Goal: Find specific page/section: Find specific page/section

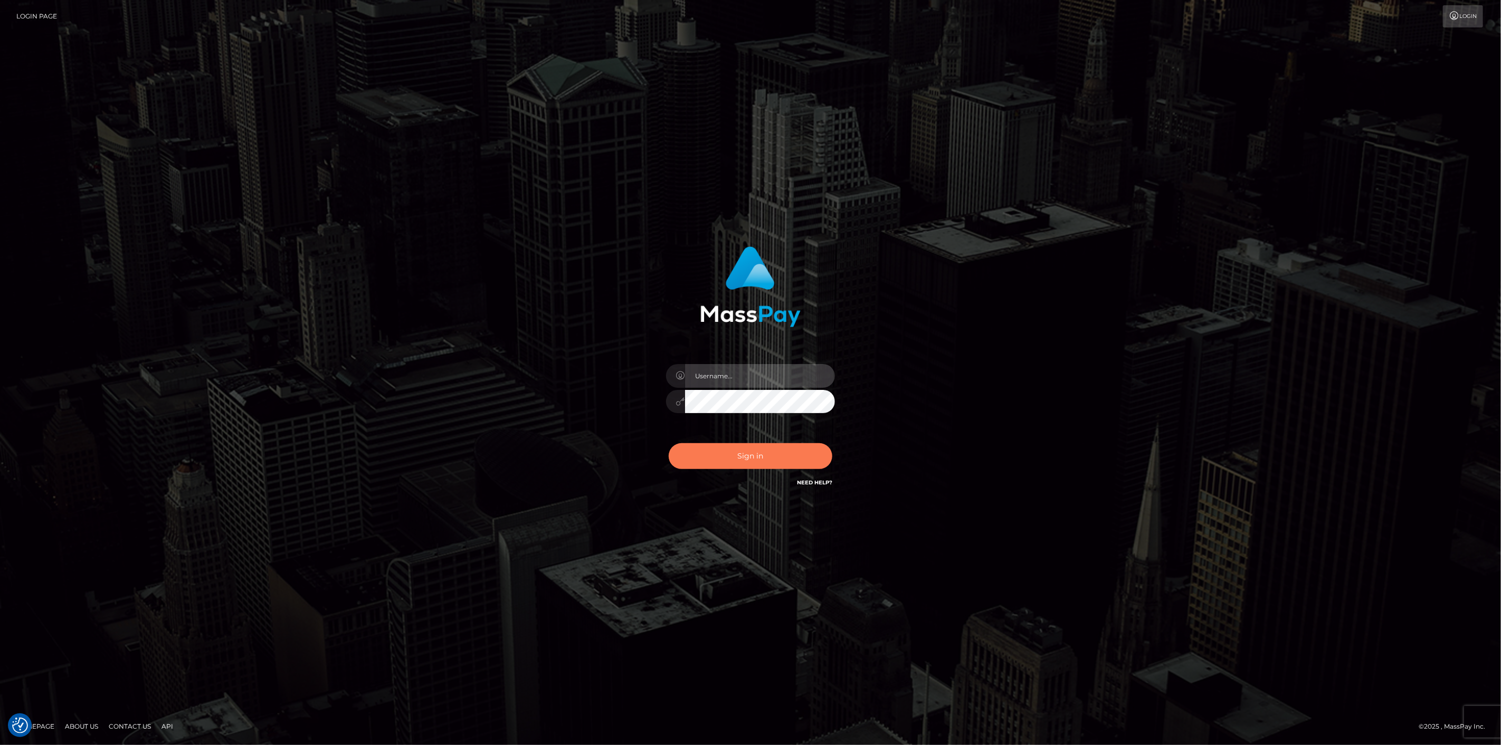
type input "scott.cm"
drag, startPoint x: 779, startPoint y: 461, endPoint x: 772, endPoint y: 457, distance: 8.1
click at [775, 460] on button "Sign in" at bounding box center [751, 456] width 164 height 26
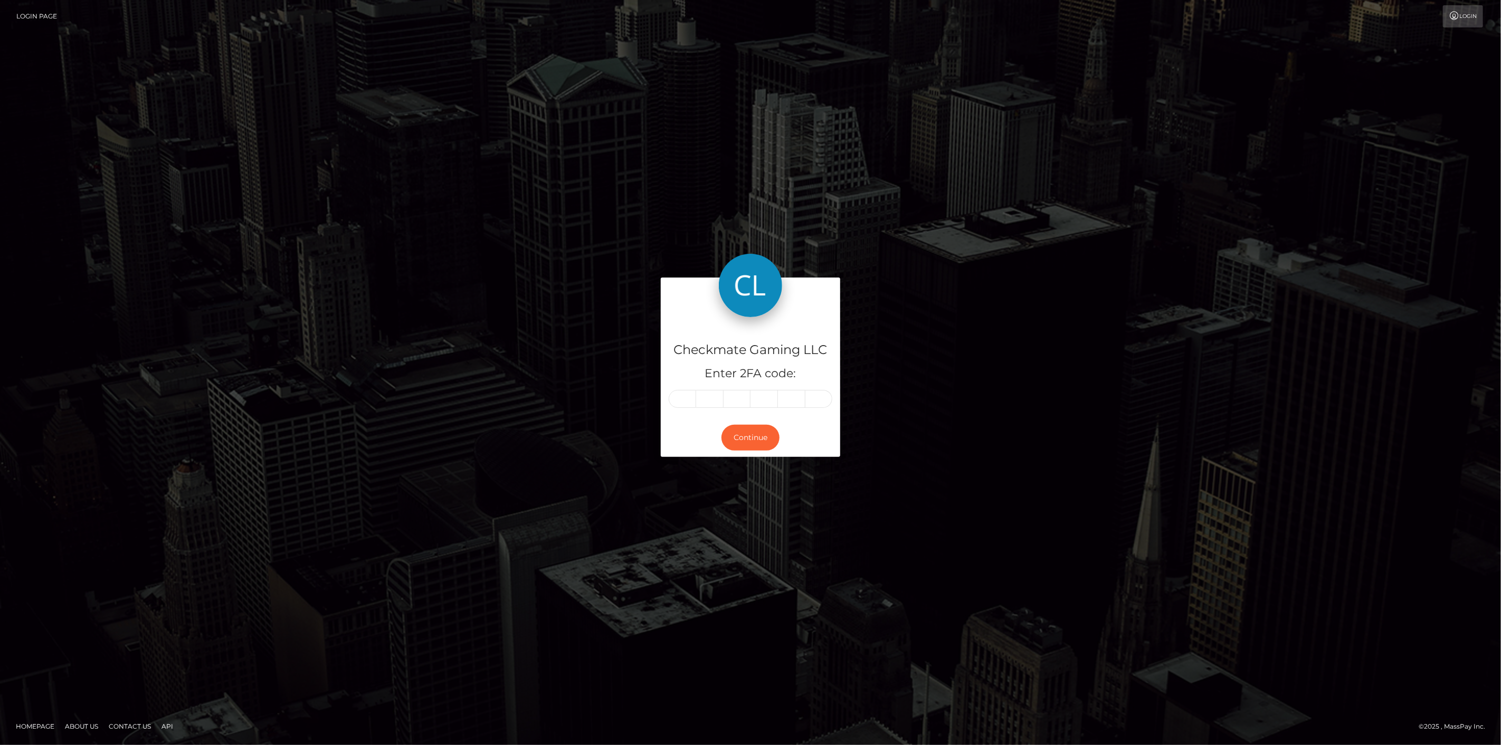
click at [684, 397] on input "text" at bounding box center [682, 399] width 27 height 18
type input "9"
type input "5"
type input "4"
type input "8"
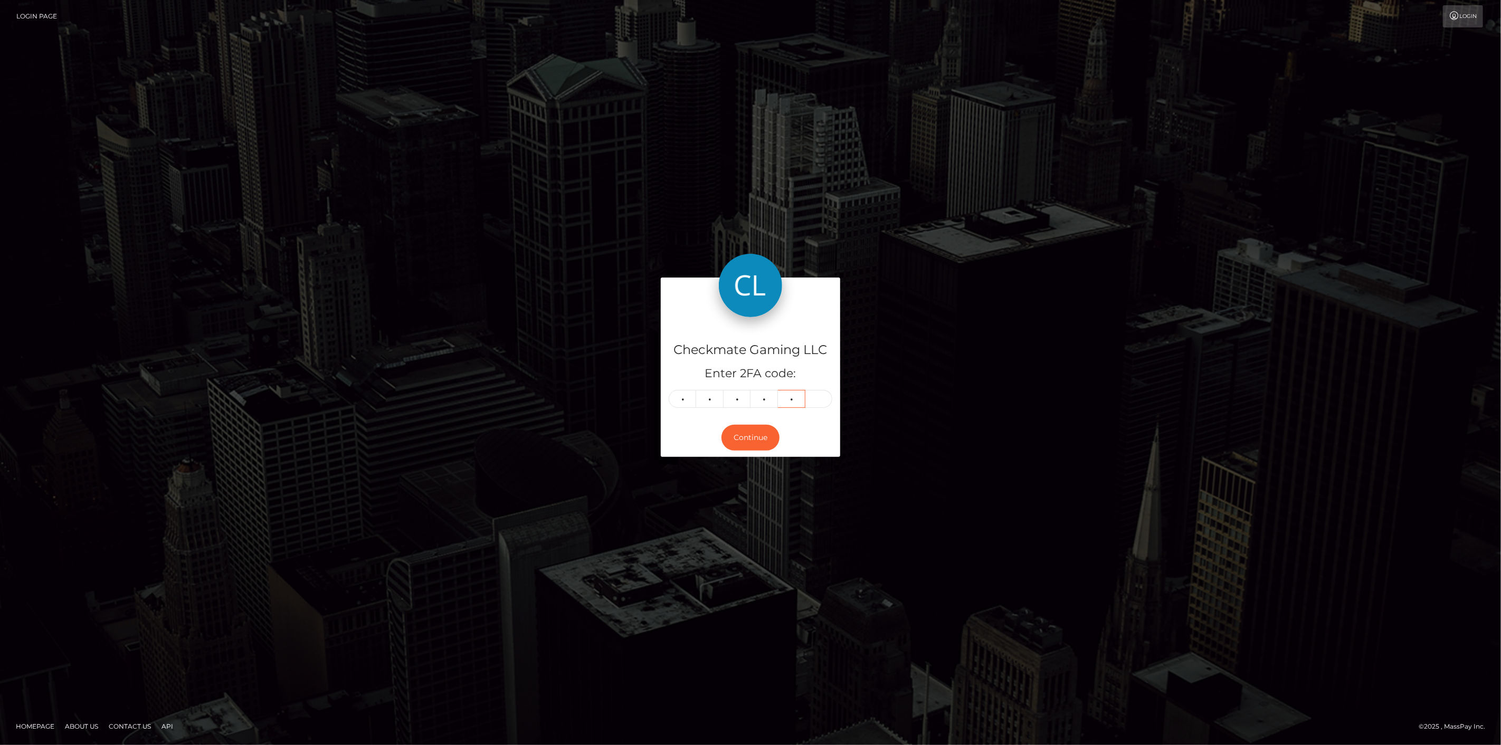
type input "1"
type input "7"
click at [750, 440] on button "Continue" at bounding box center [751, 438] width 58 height 26
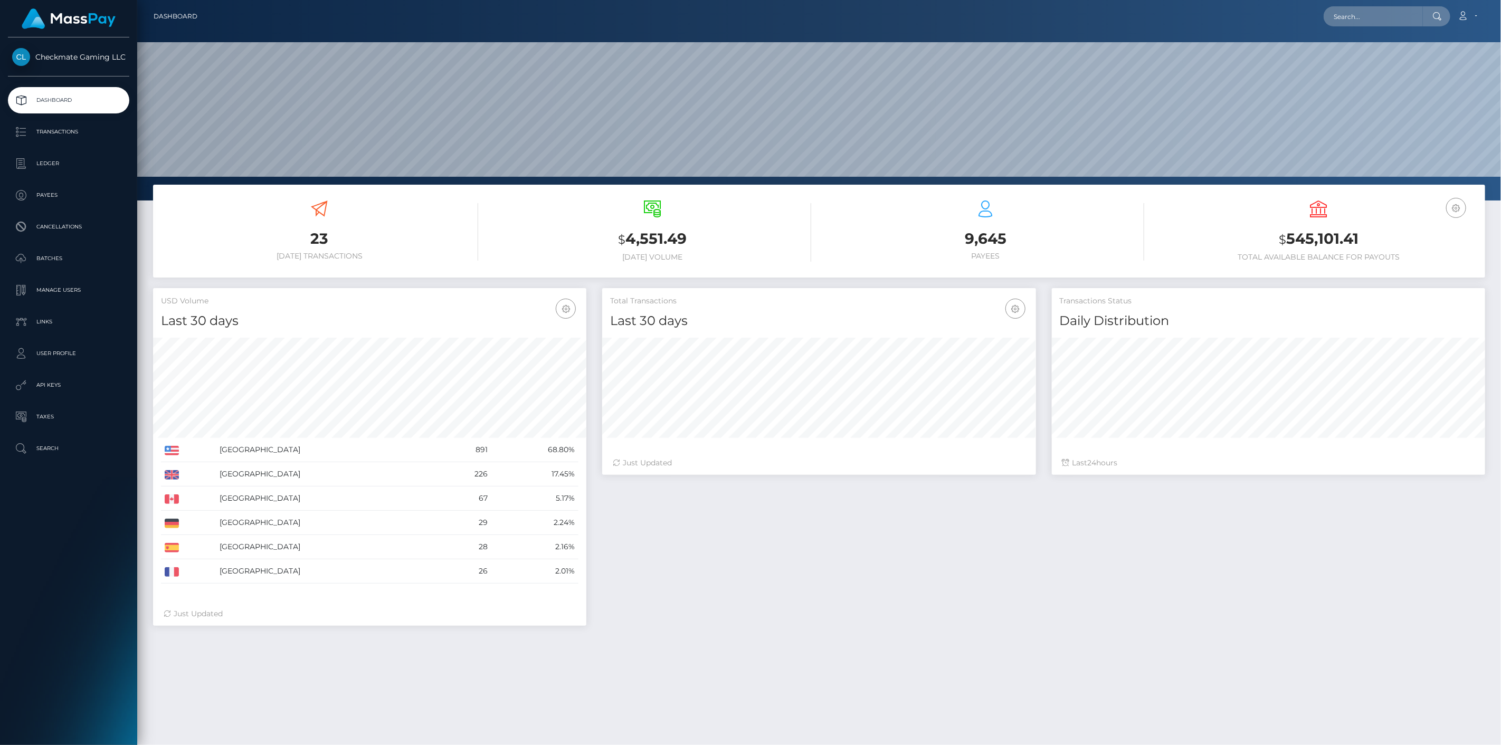
scroll to position [187, 434]
click at [60, 199] on p "Payees" at bounding box center [68, 195] width 113 height 16
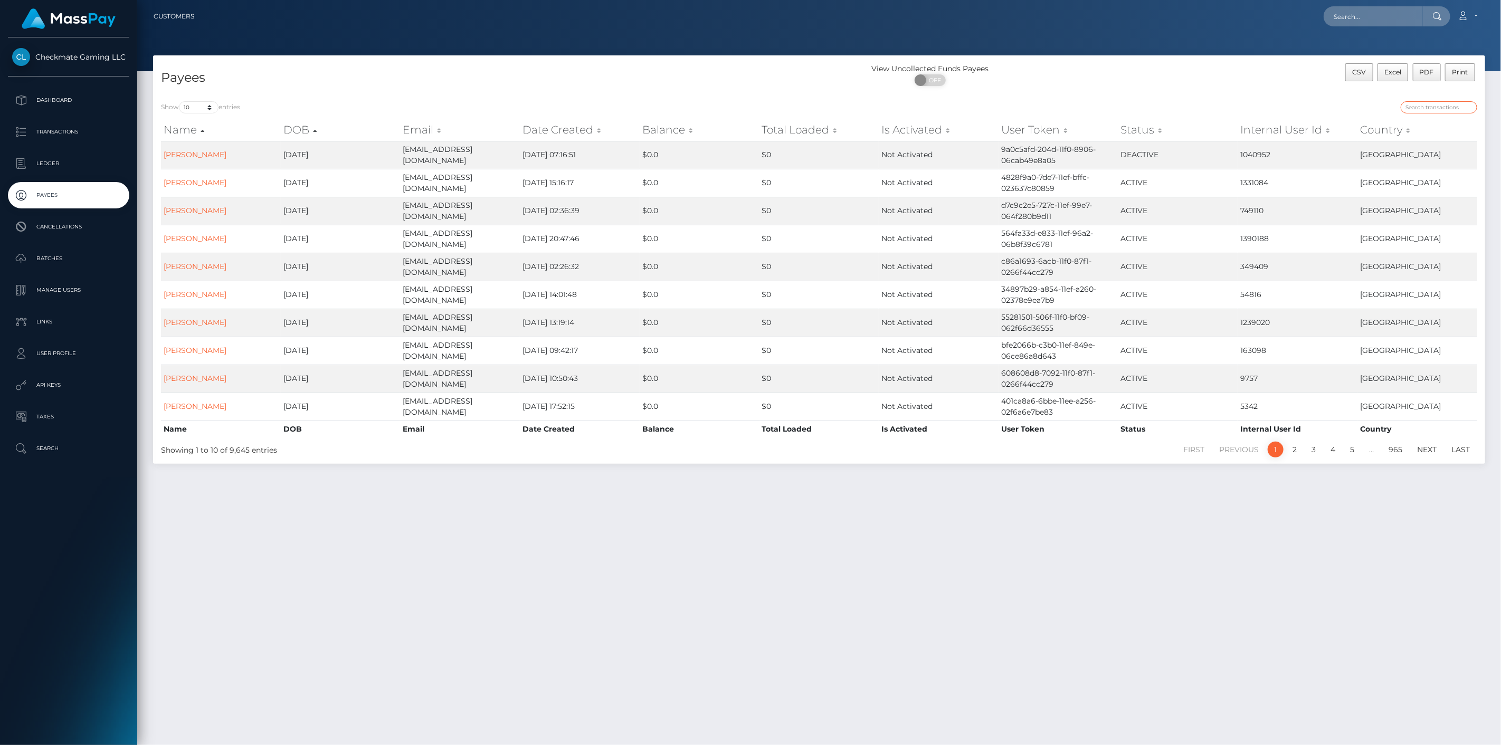
click at [1427, 108] on input "search" at bounding box center [1439, 107] width 77 height 12
paste input "10713"
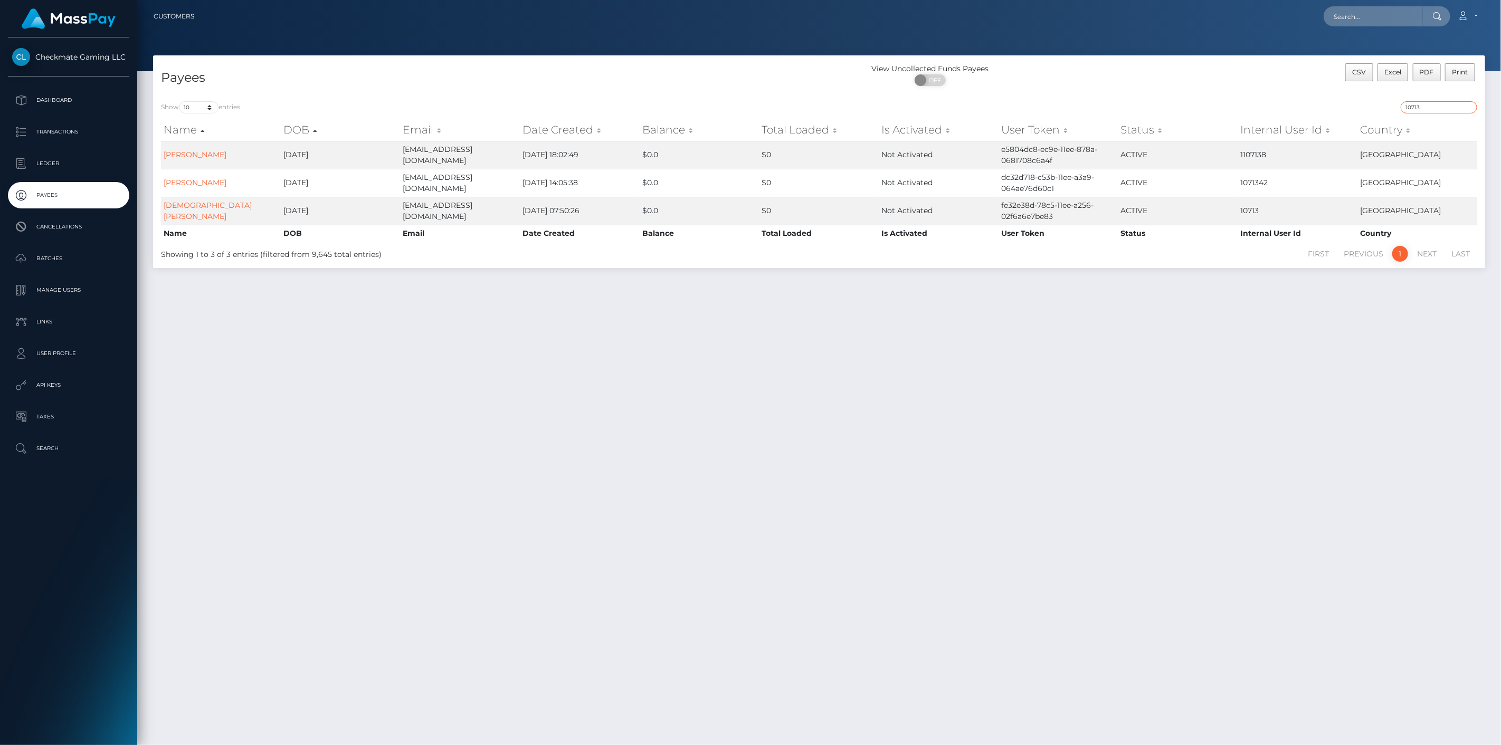
click at [1422, 107] on input "10713" at bounding box center [1439, 107] width 77 height 12
click at [1423, 106] on input "10713" at bounding box center [1439, 107] width 77 height 12
paste input "292364"
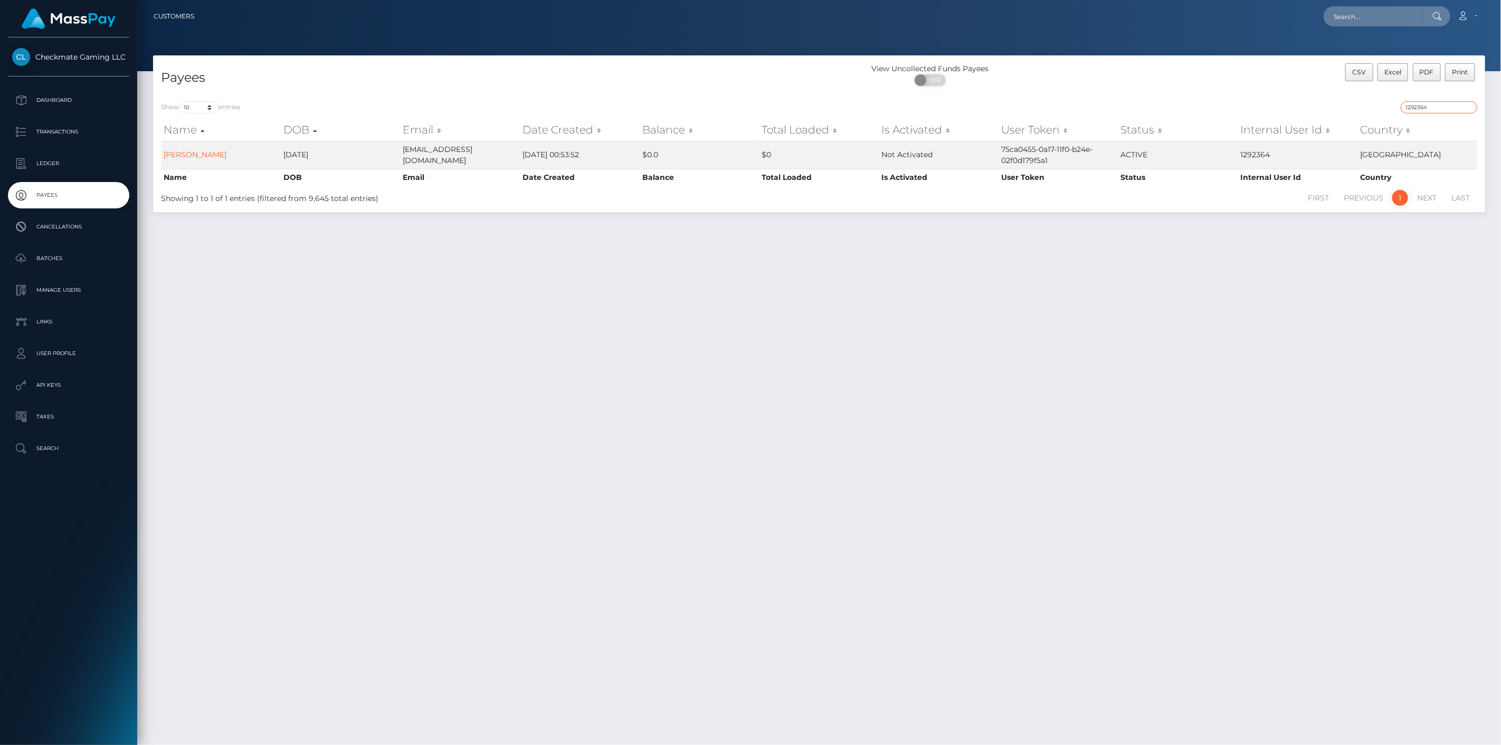
type input "1292364"
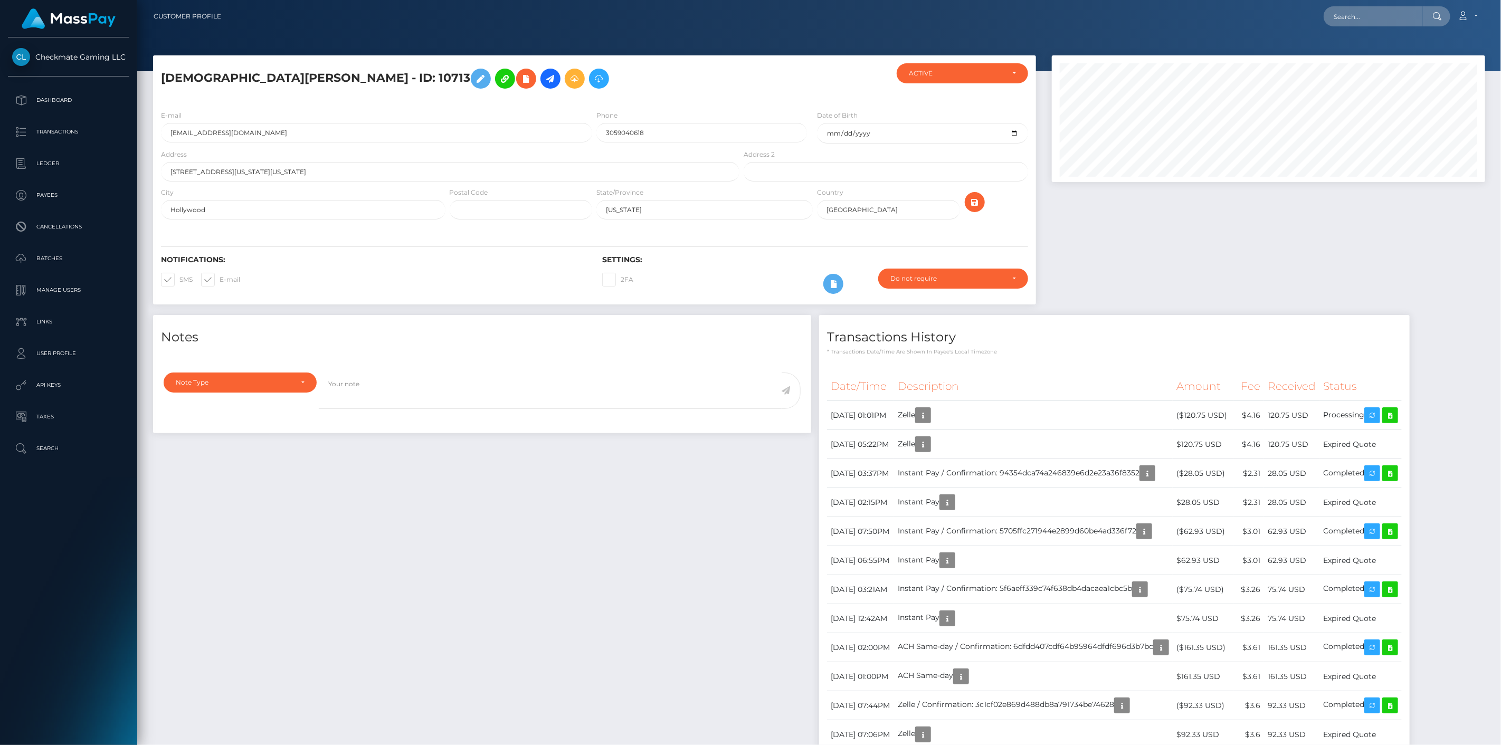
scroll to position [127, 434]
drag, startPoint x: 316, startPoint y: 78, endPoint x: 154, endPoint y: 72, distance: 162.2
click at [154, 72] on div "Christian Leyva - ID: 10713" at bounding box center [447, 82] width 589 height 39
copy h5 "Christian Leyva - ID: 10713"
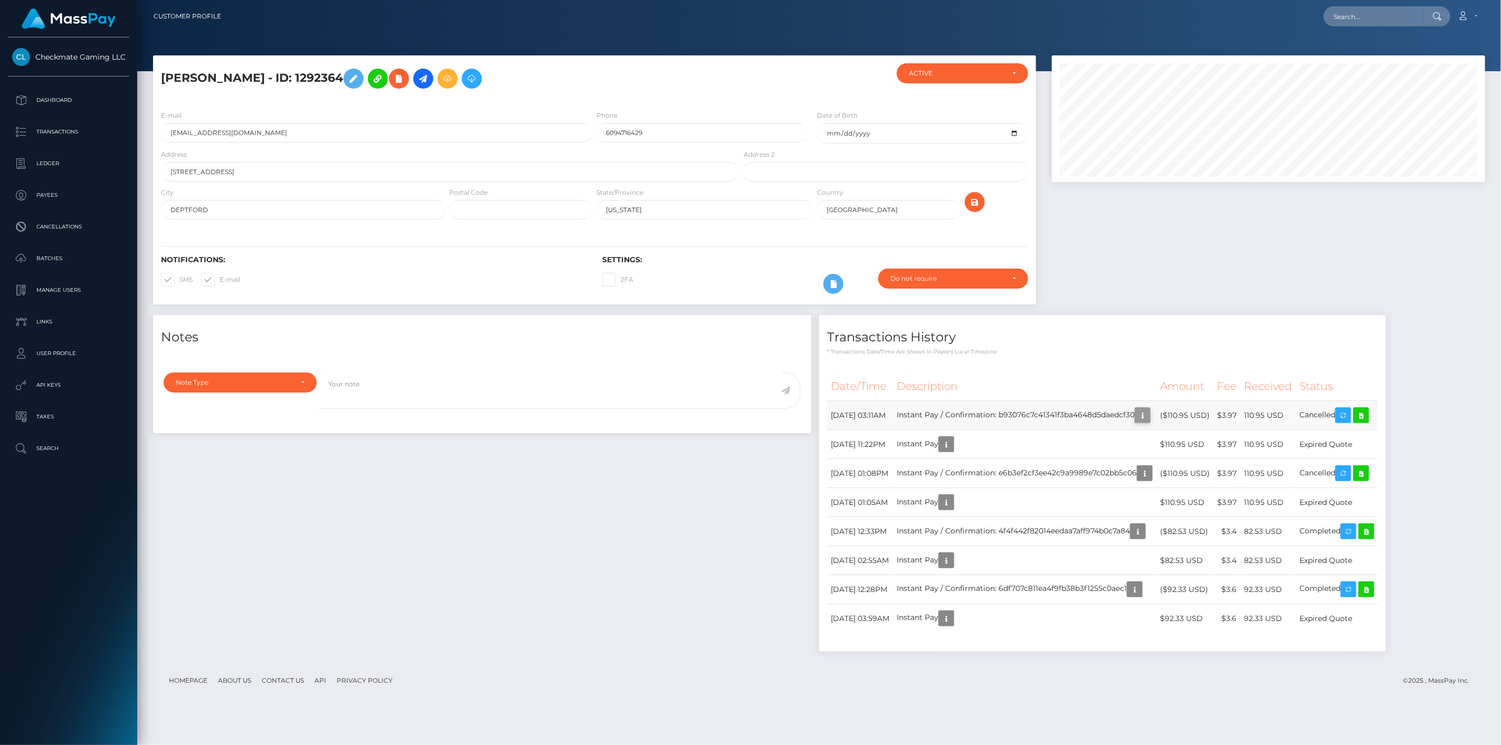
scroll to position [127, 434]
click at [1149, 415] on icon "button" at bounding box center [1142, 415] width 13 height 13
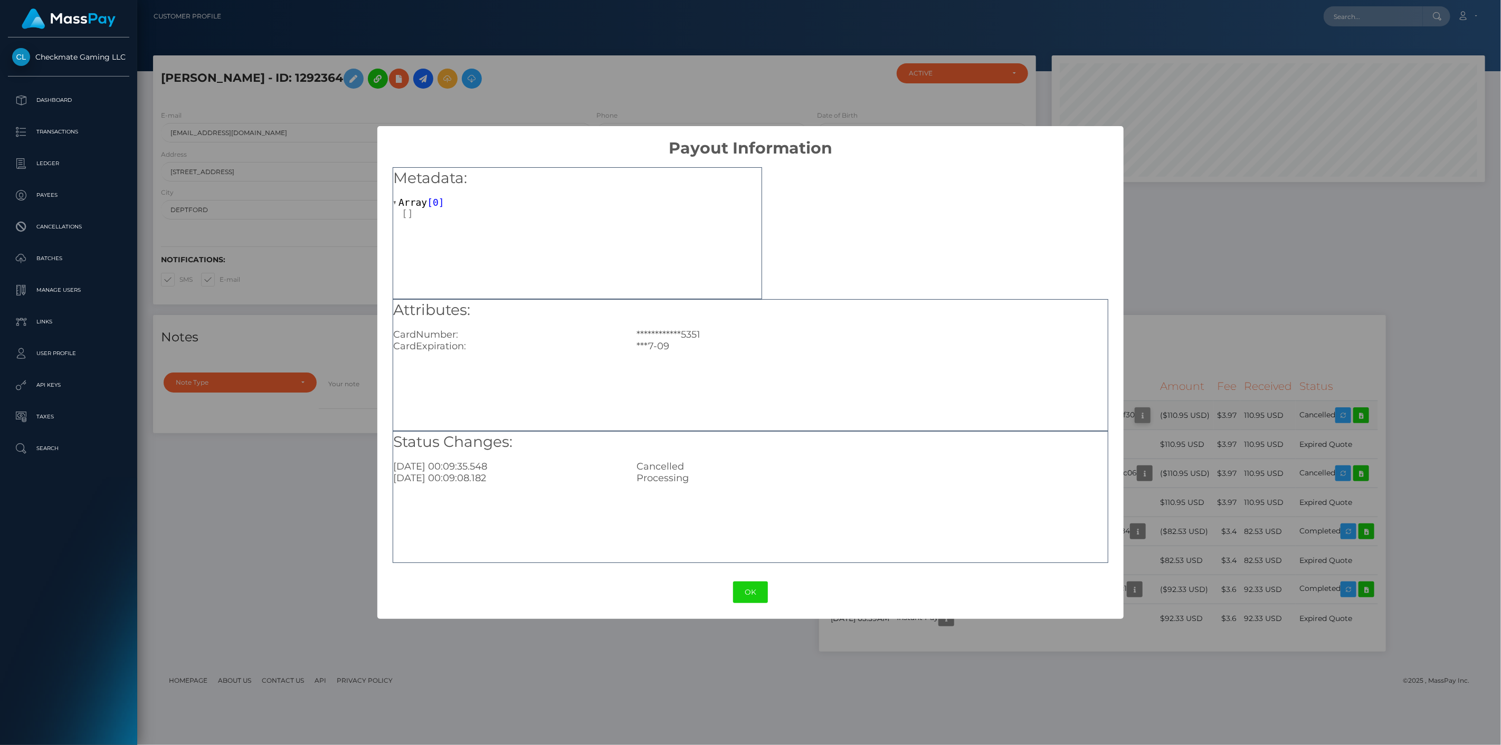
click at [1175, 415] on div "**********" at bounding box center [750, 372] width 1501 height 745
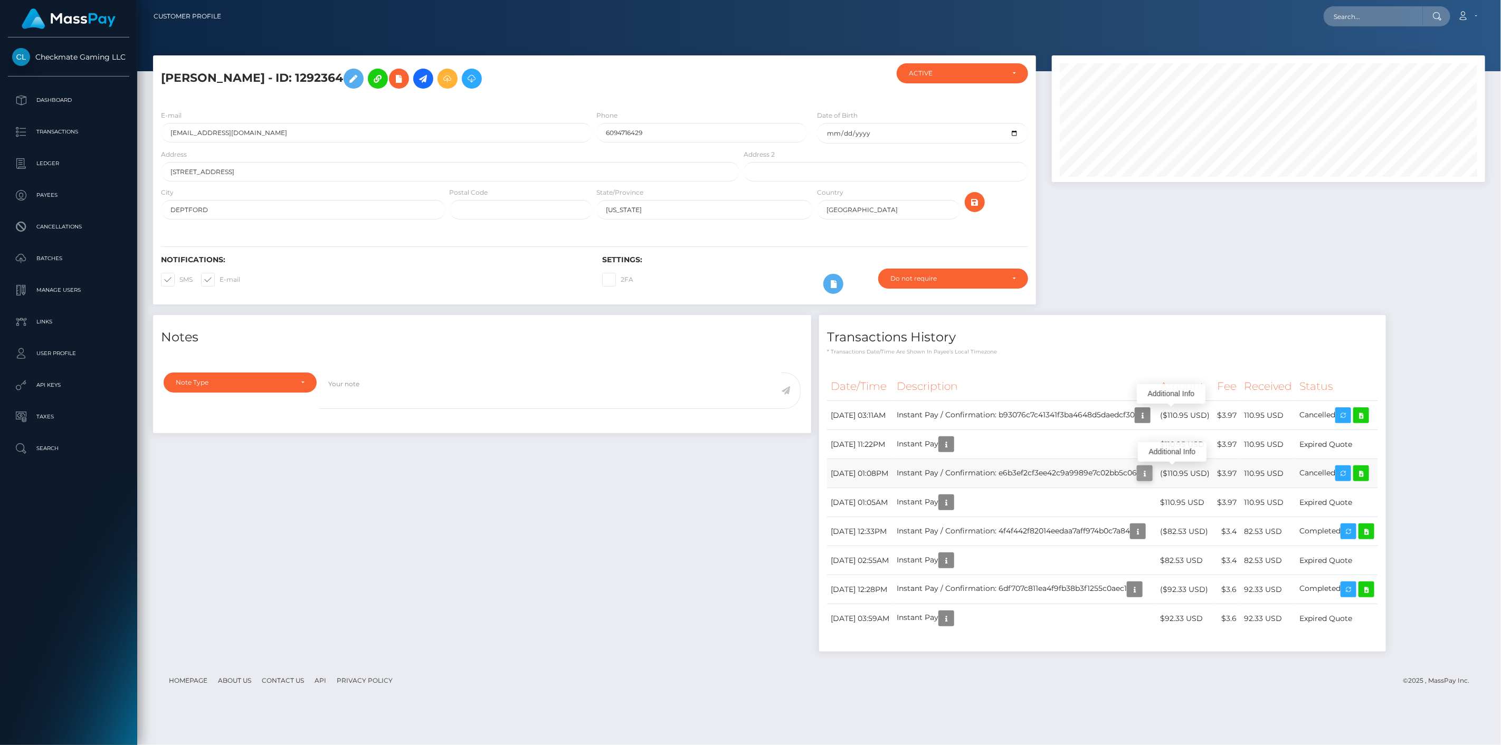
click at [1151, 473] on icon "button" at bounding box center [1145, 473] width 13 height 13
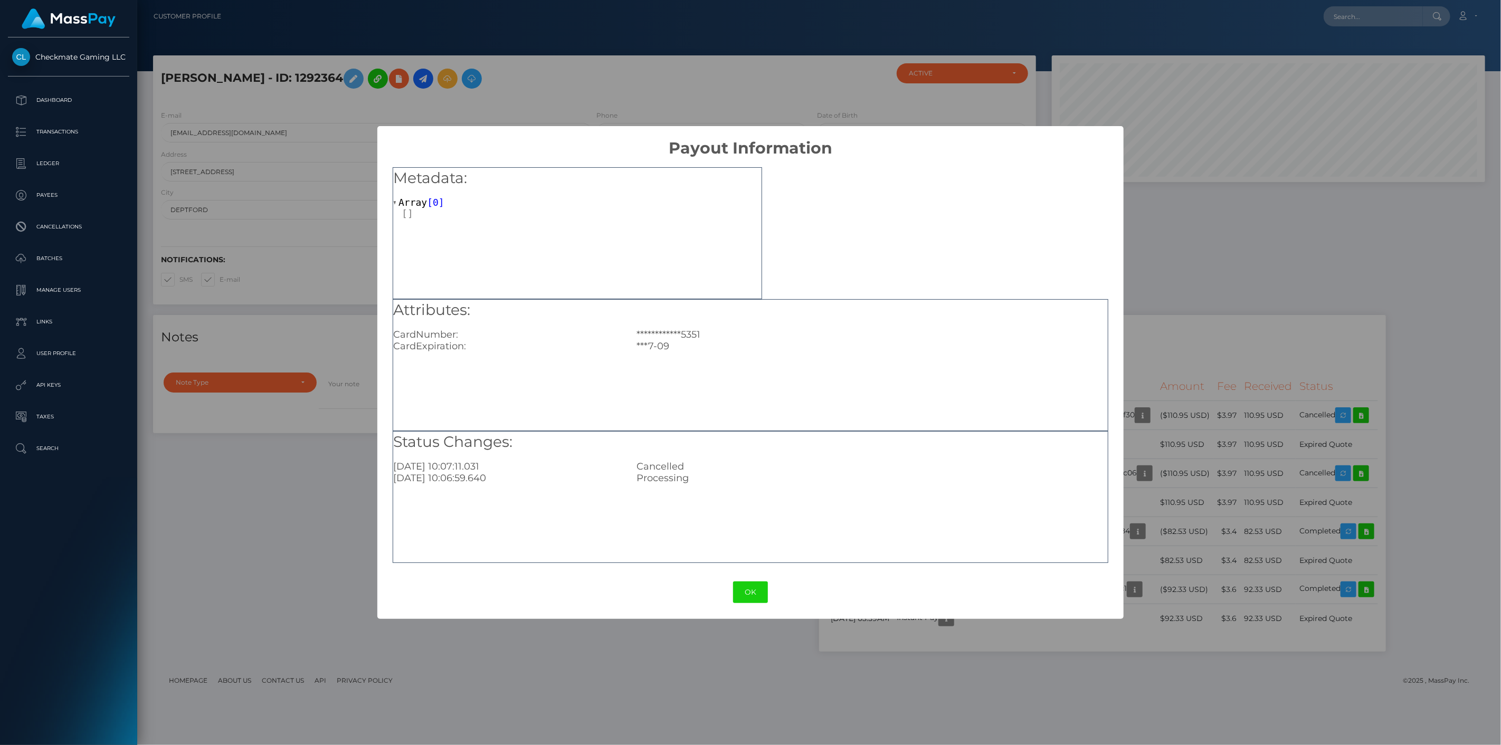
click at [1178, 471] on div "**********" at bounding box center [750, 372] width 1501 height 745
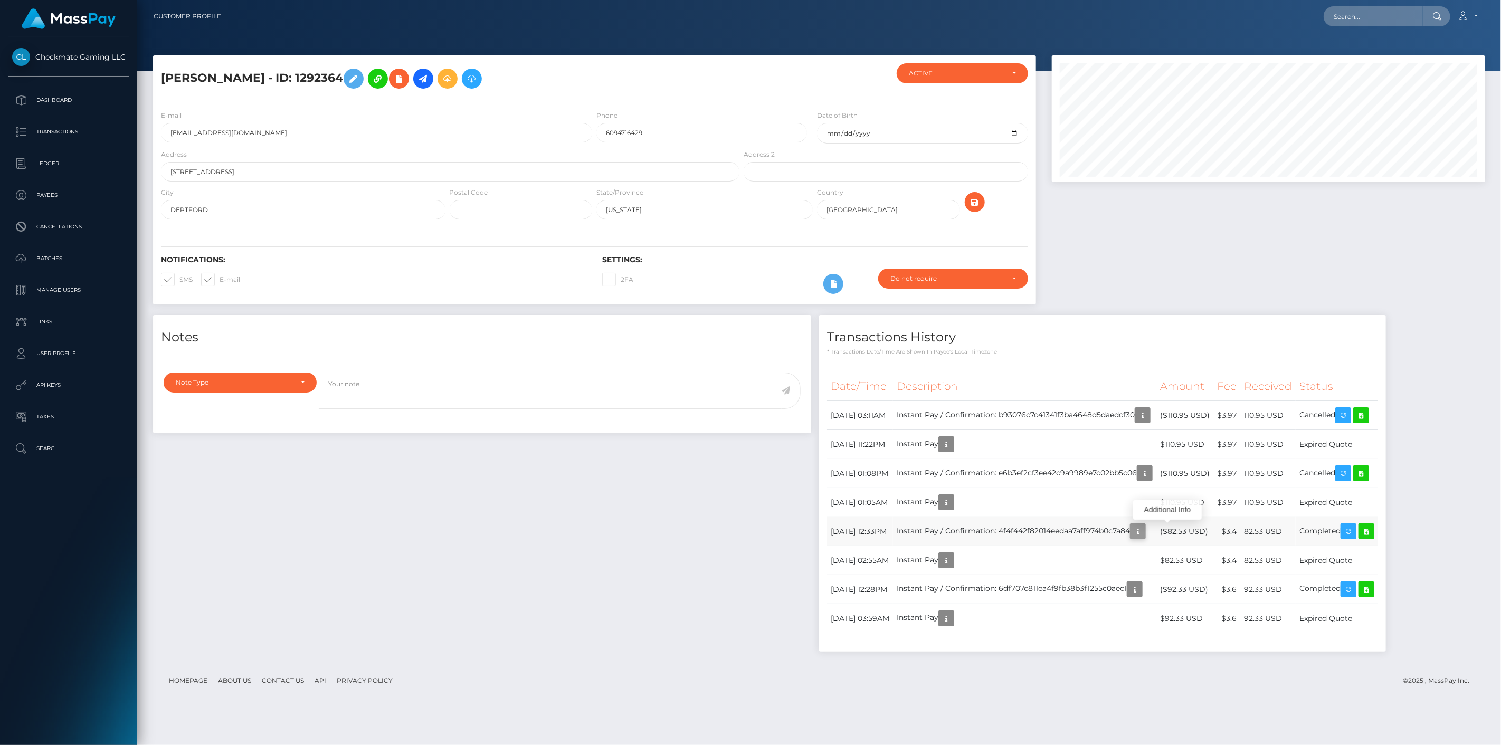
click at [1144, 530] on icon "button" at bounding box center [1138, 531] width 13 height 13
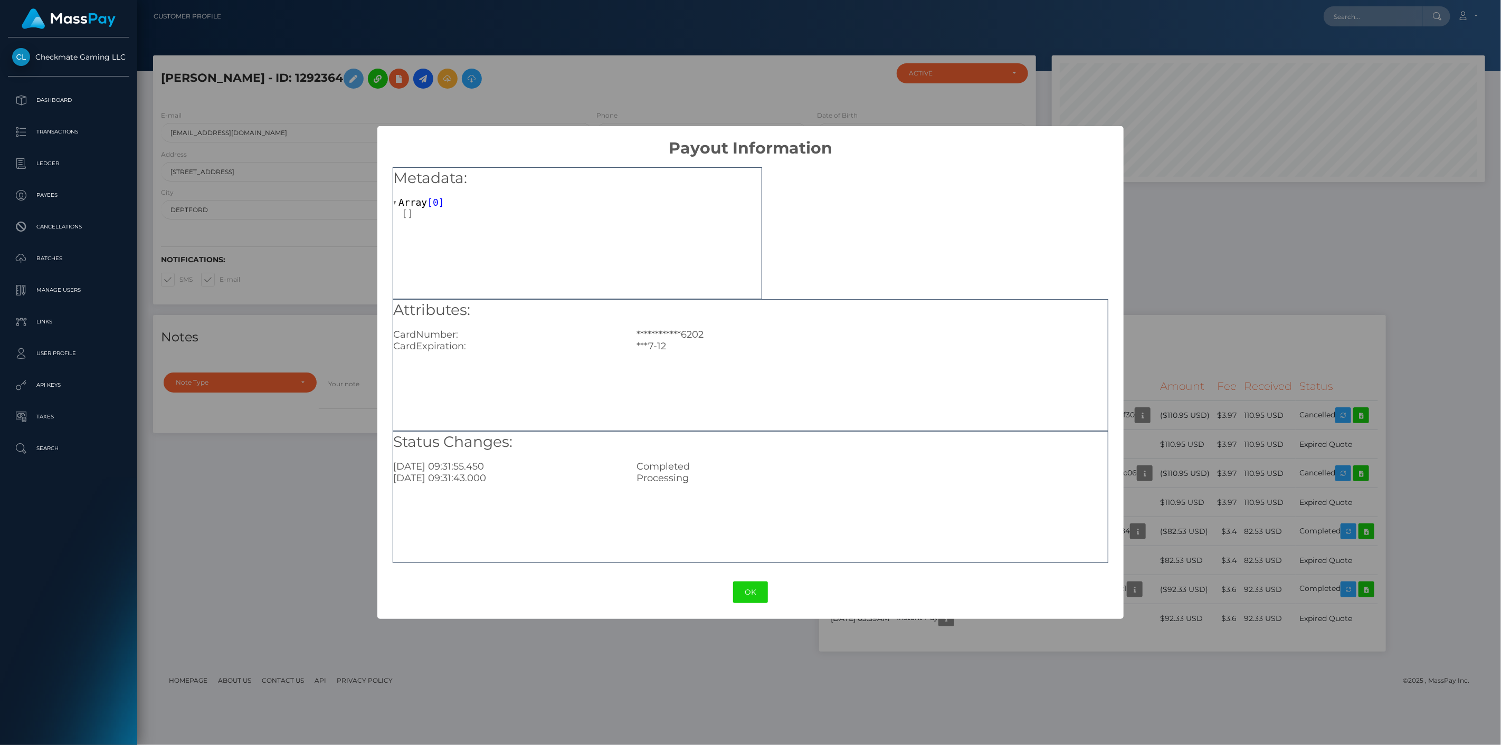
click at [1178, 471] on div "**********" at bounding box center [750, 372] width 1501 height 745
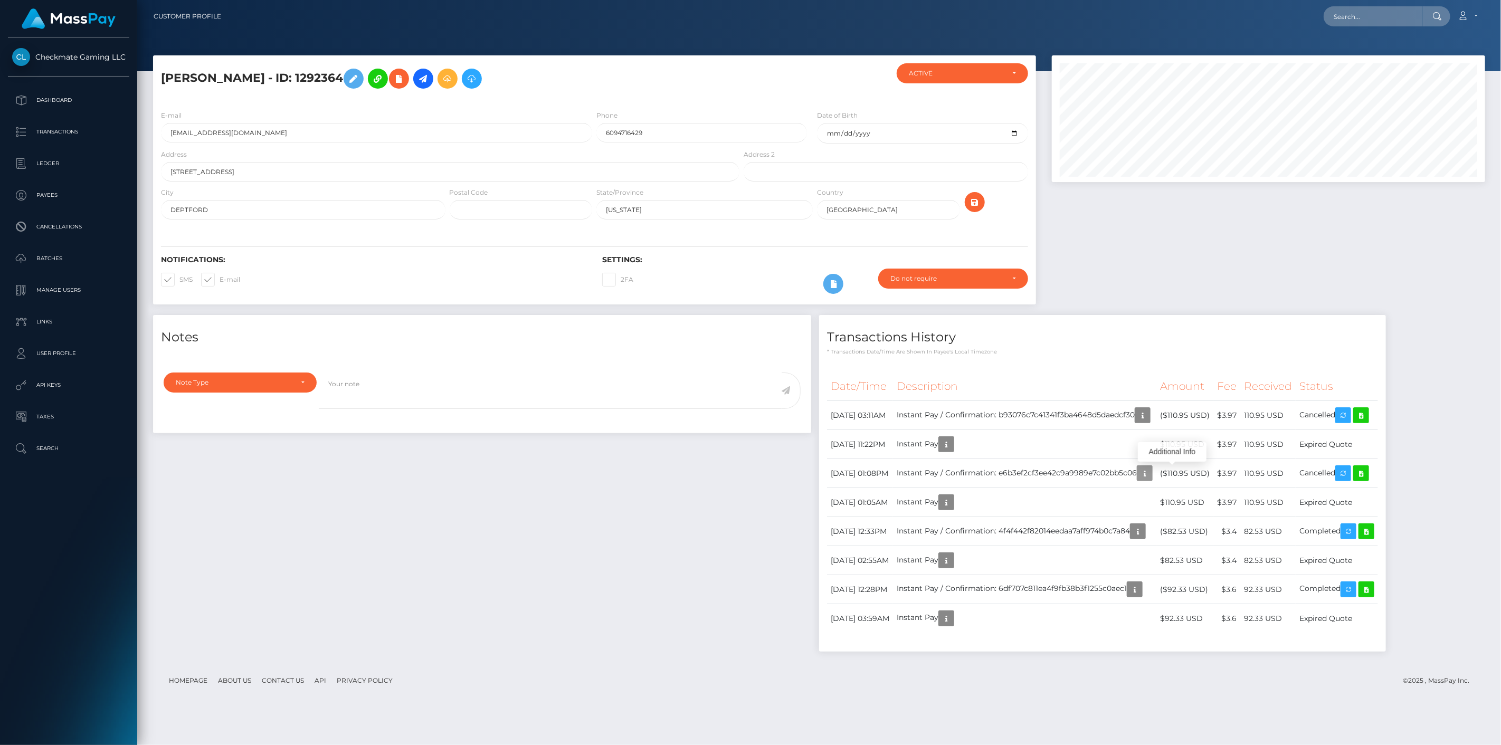
click at [1151, 471] on icon "button" at bounding box center [1145, 473] width 13 height 13
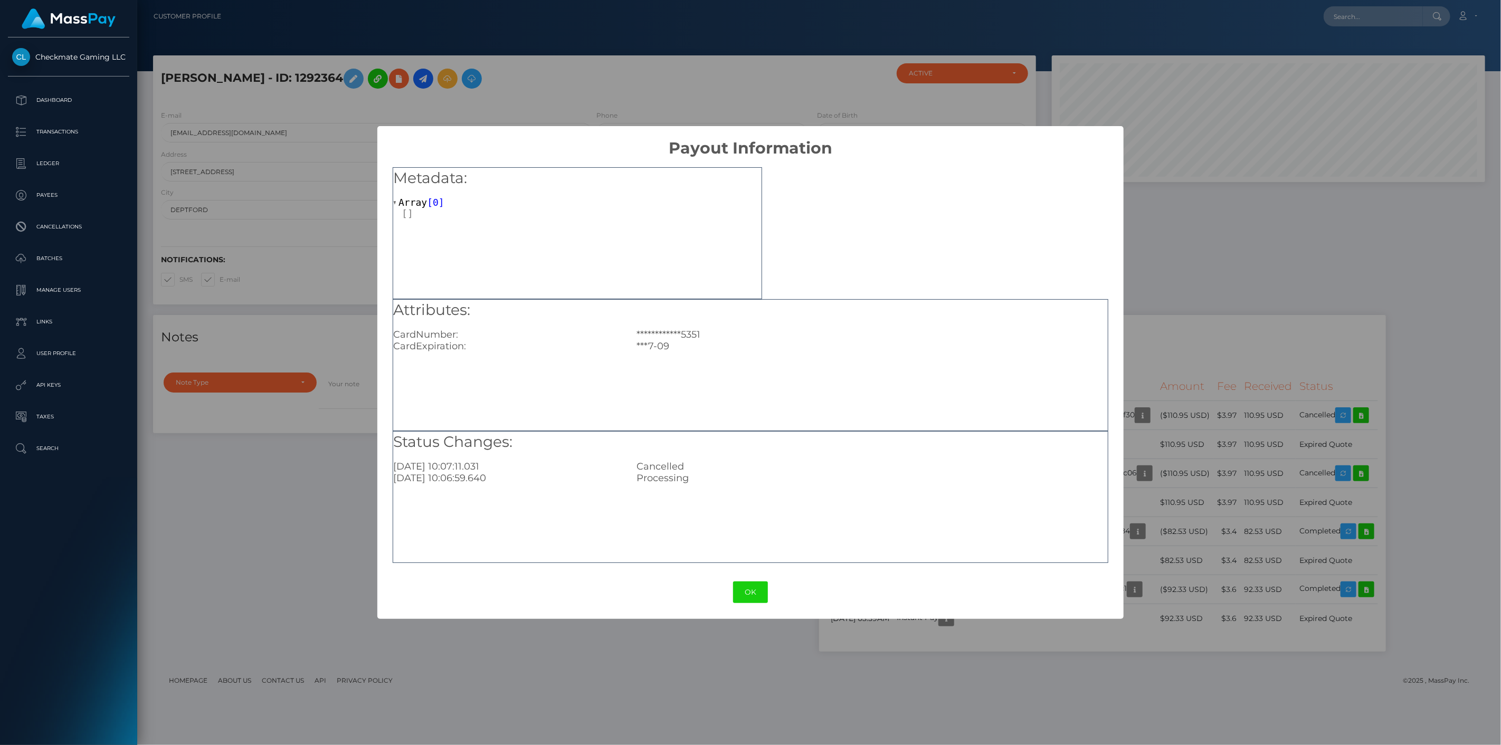
click at [1168, 410] on div "**********" at bounding box center [750, 372] width 1501 height 745
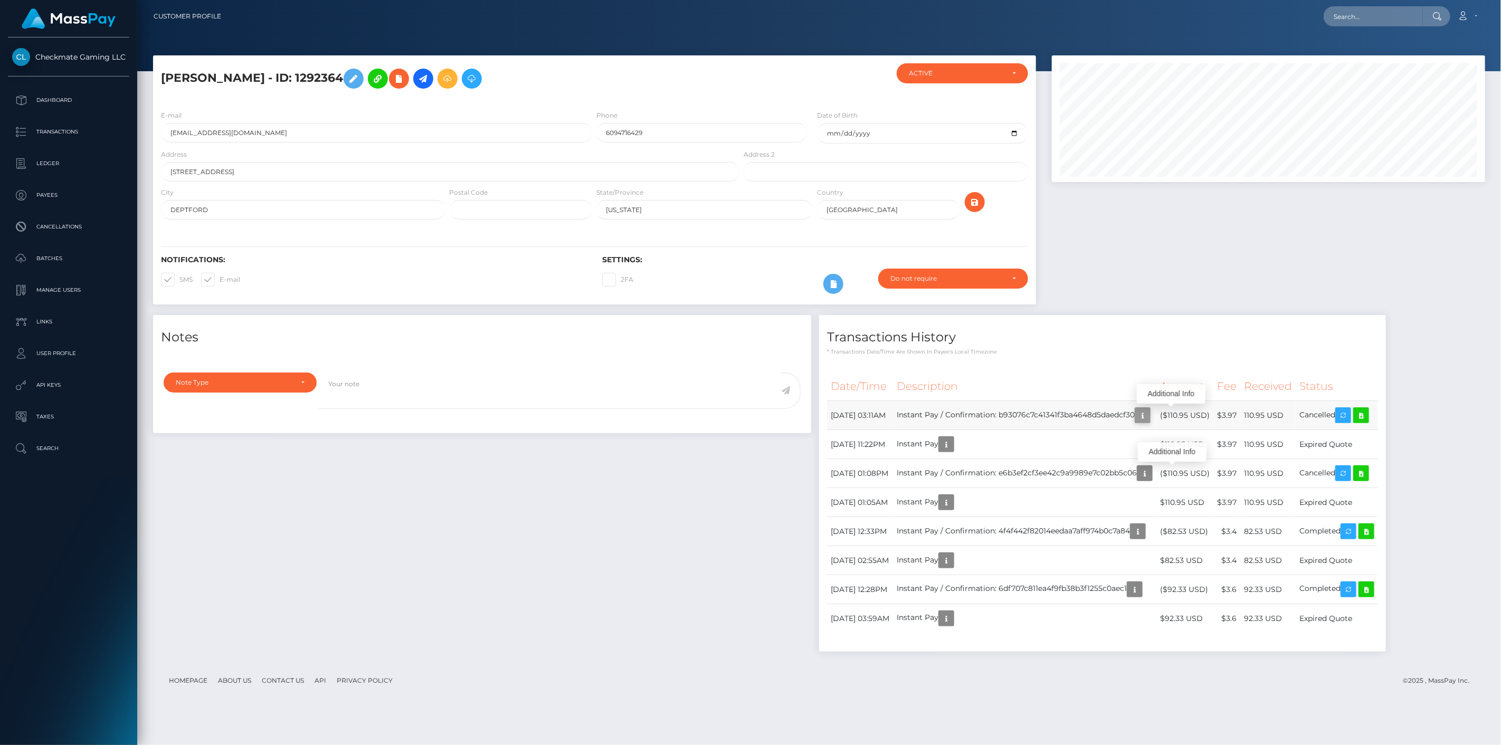
click at [1149, 415] on icon "button" at bounding box center [1142, 415] width 13 height 13
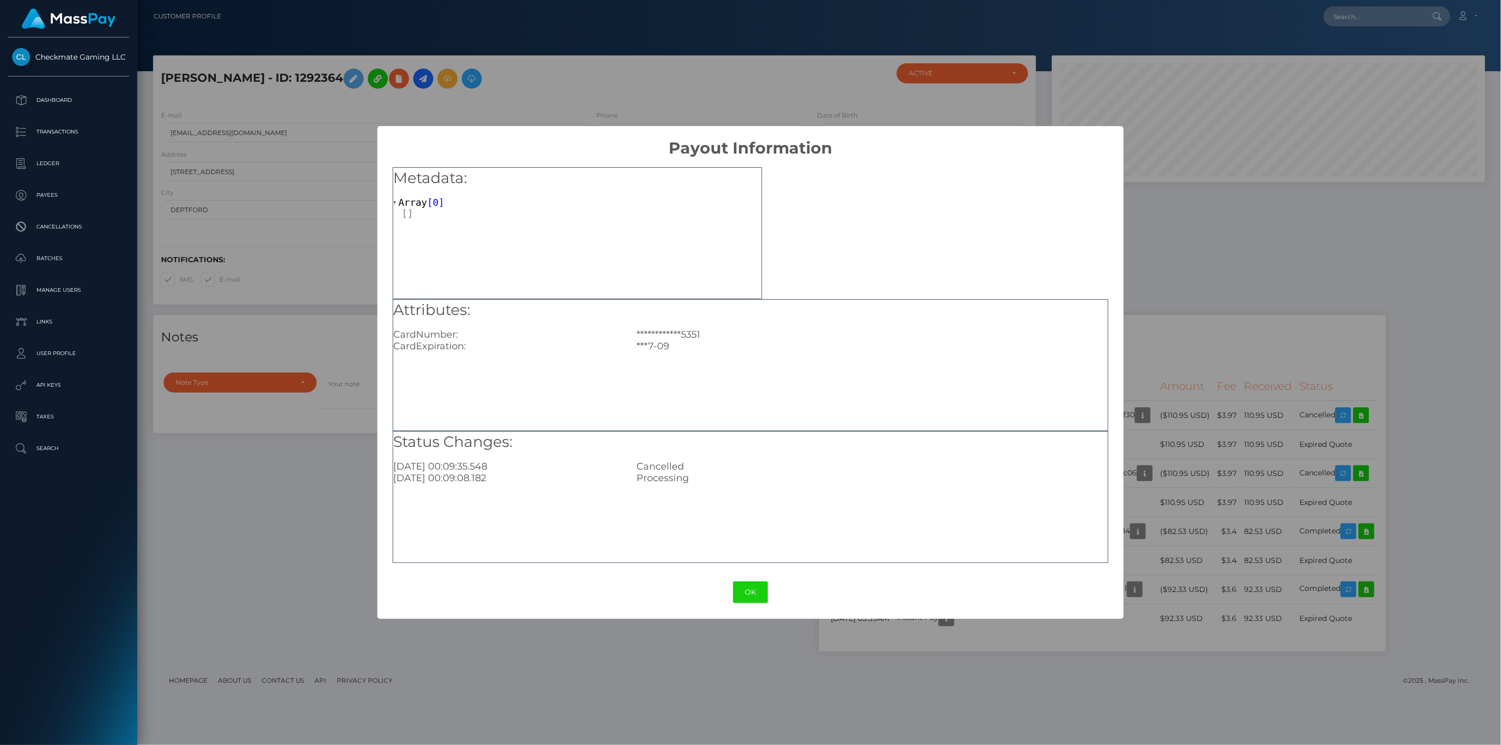
click at [1178, 519] on div "**********" at bounding box center [750, 372] width 1501 height 745
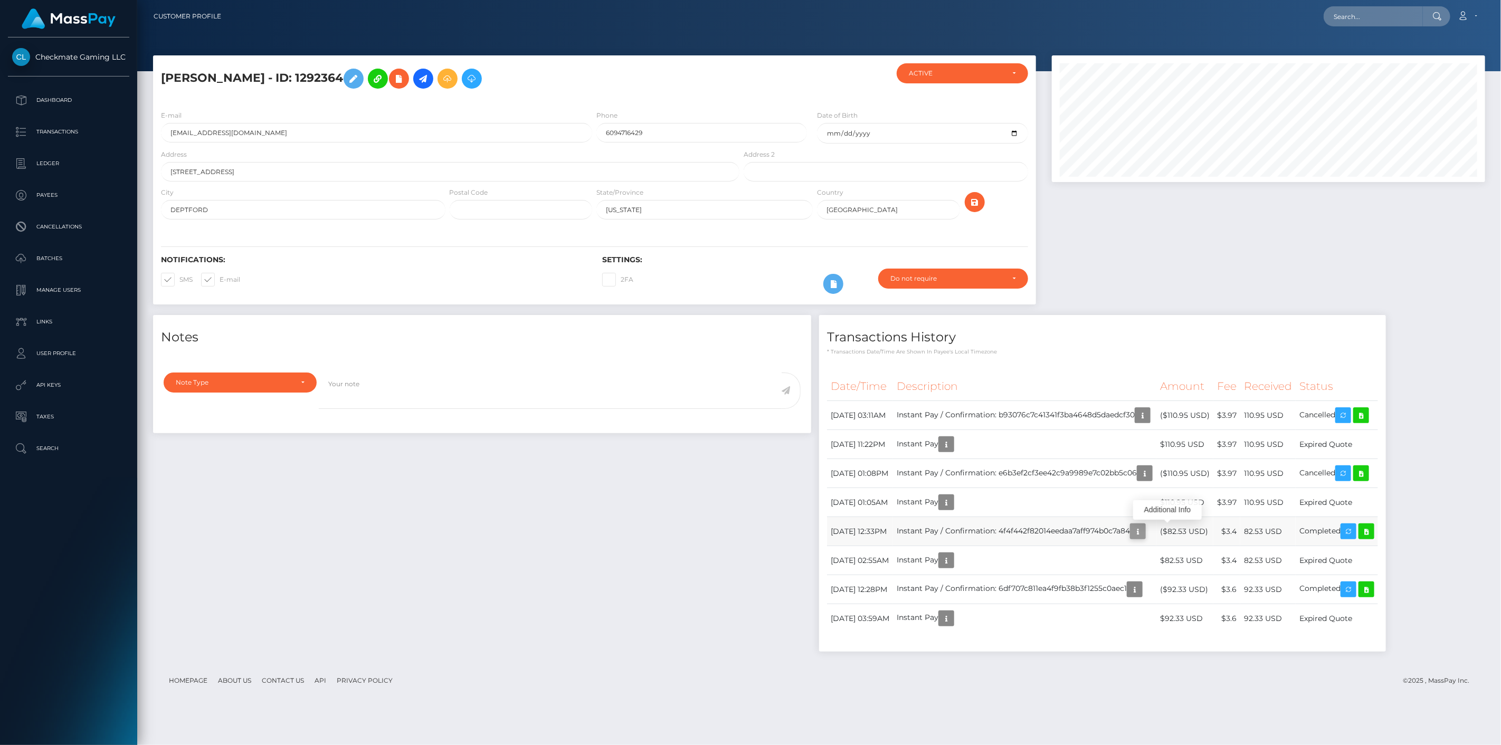
click at [1144, 531] on icon "button" at bounding box center [1138, 531] width 13 height 13
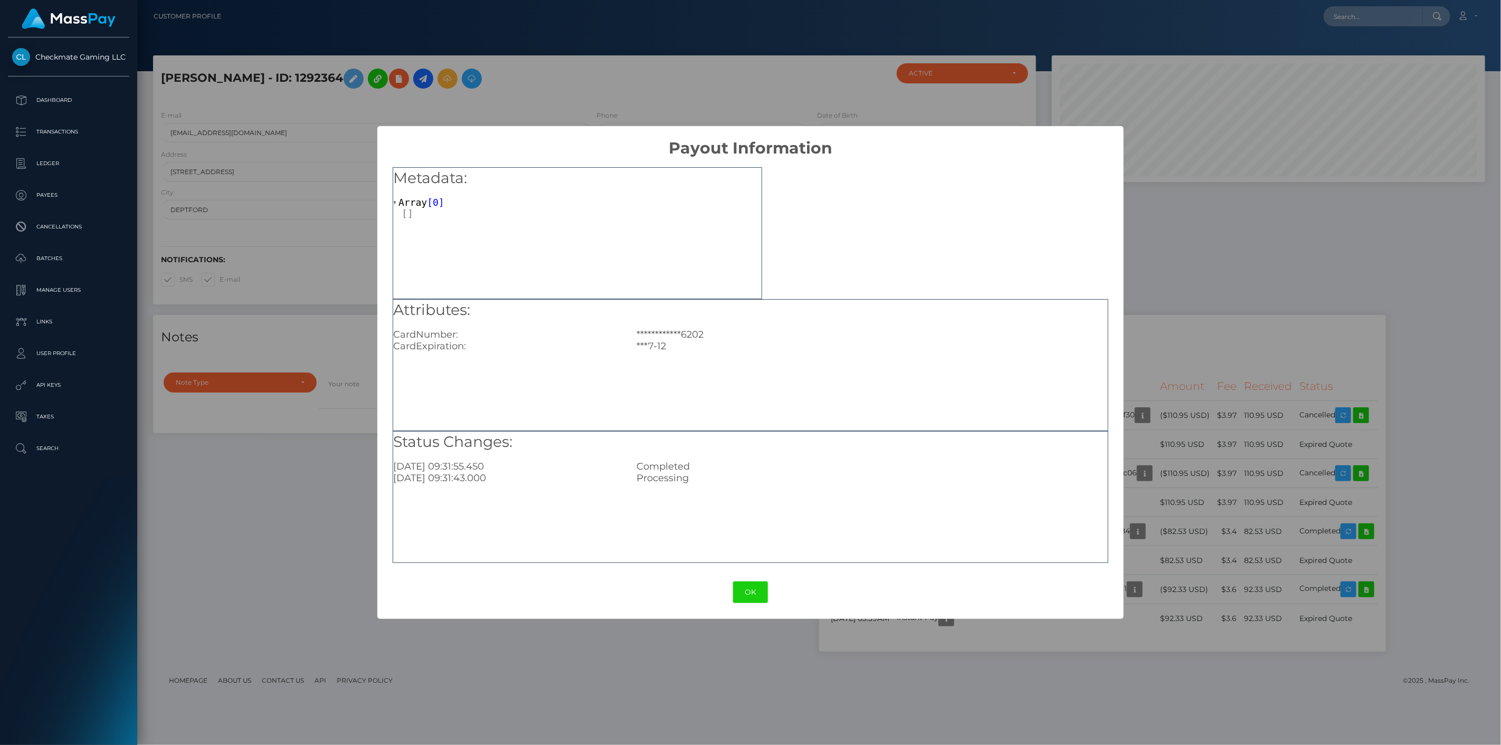
click at [1159, 303] on div "**********" at bounding box center [750, 372] width 1501 height 745
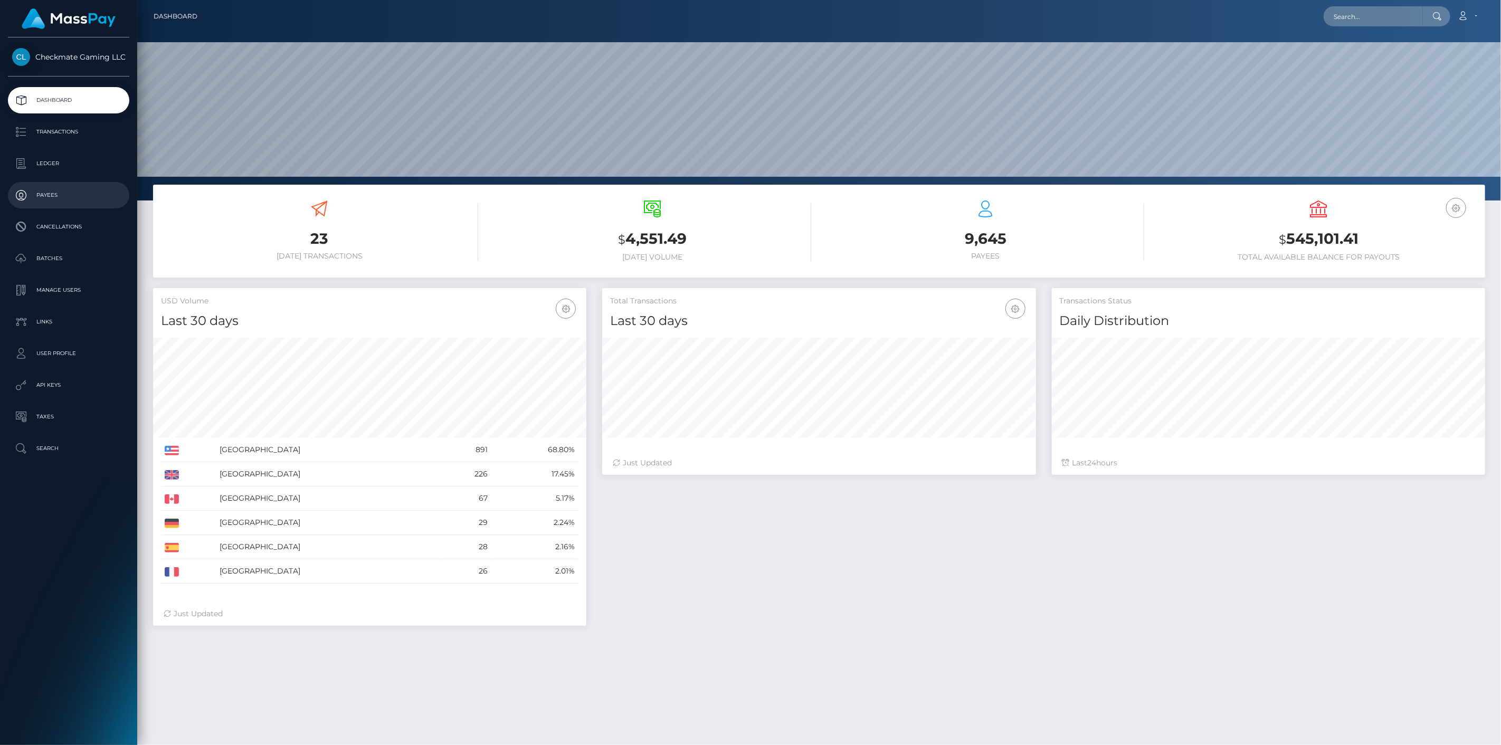
scroll to position [187, 434]
click at [76, 202] on p "Payees" at bounding box center [68, 195] width 113 height 16
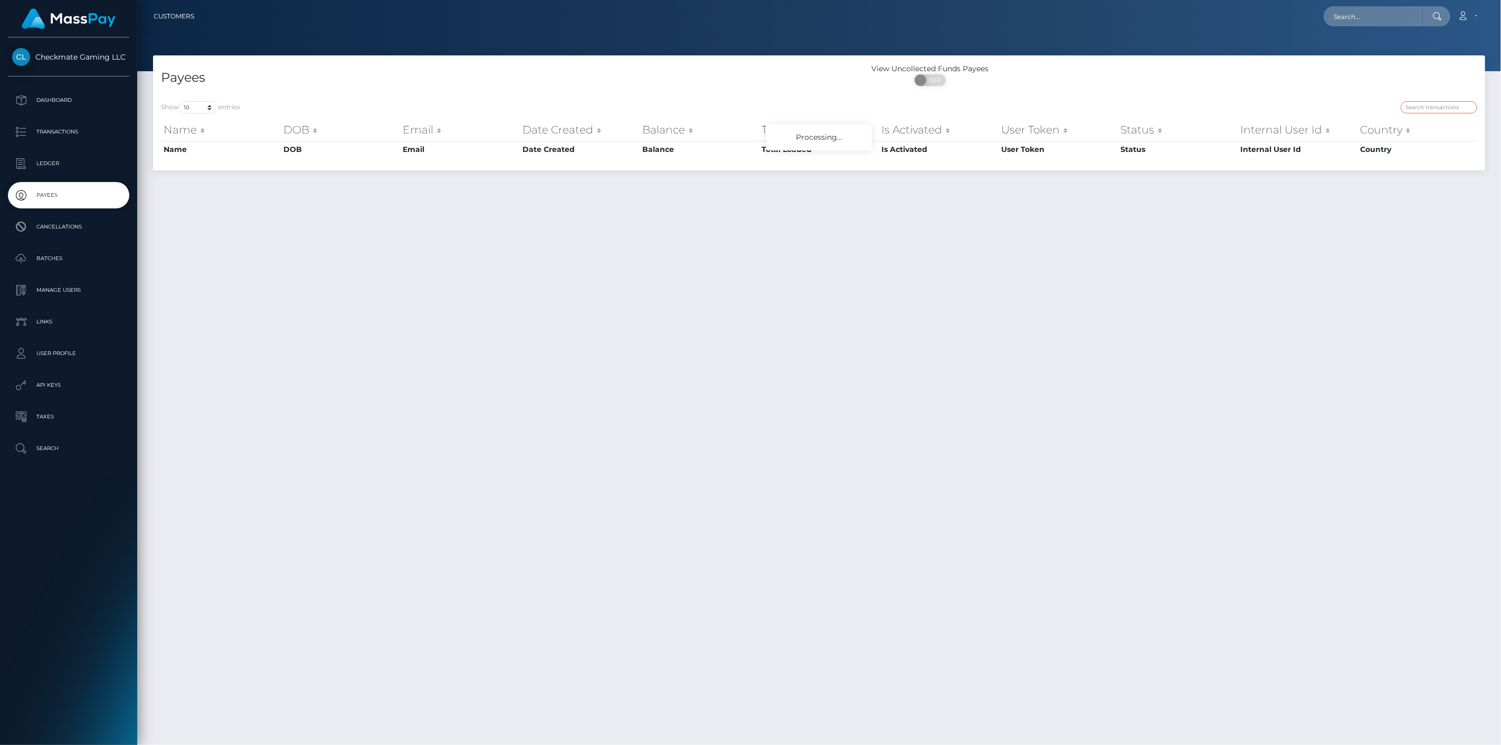
click at [1454, 111] on input "search" at bounding box center [1439, 107] width 77 height 12
paste input "1408033"
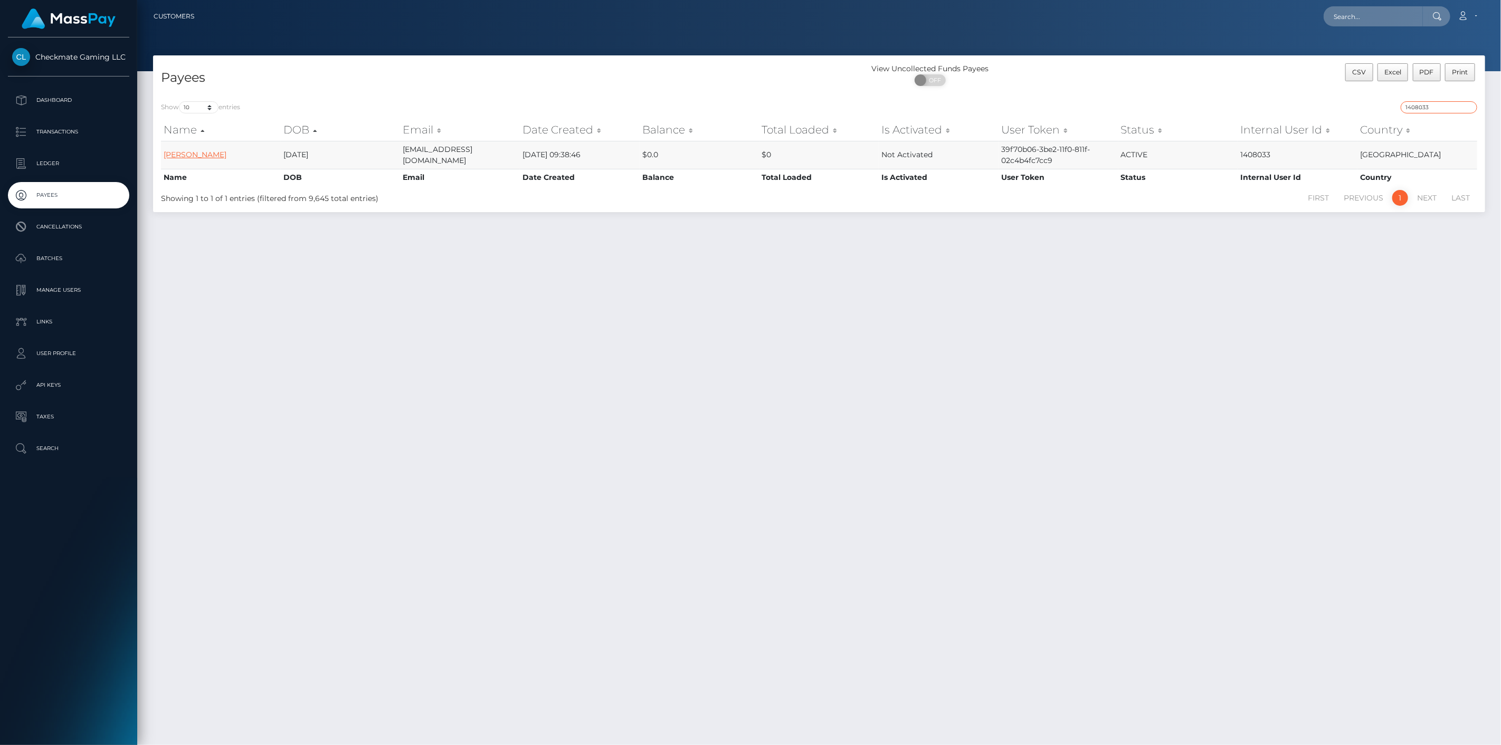
type input "1408033"
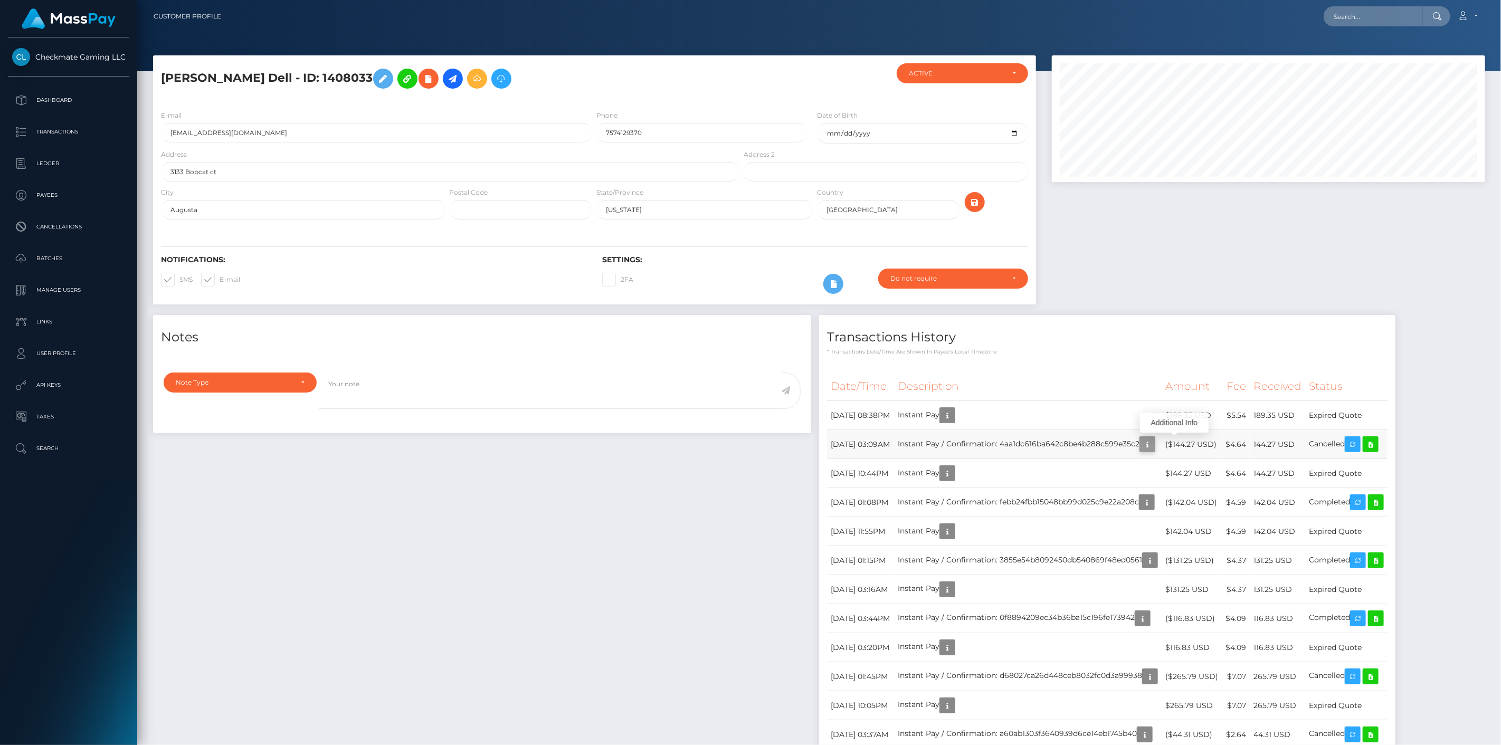
scroll to position [127, 434]
click at [1154, 446] on icon "button" at bounding box center [1147, 444] width 13 height 13
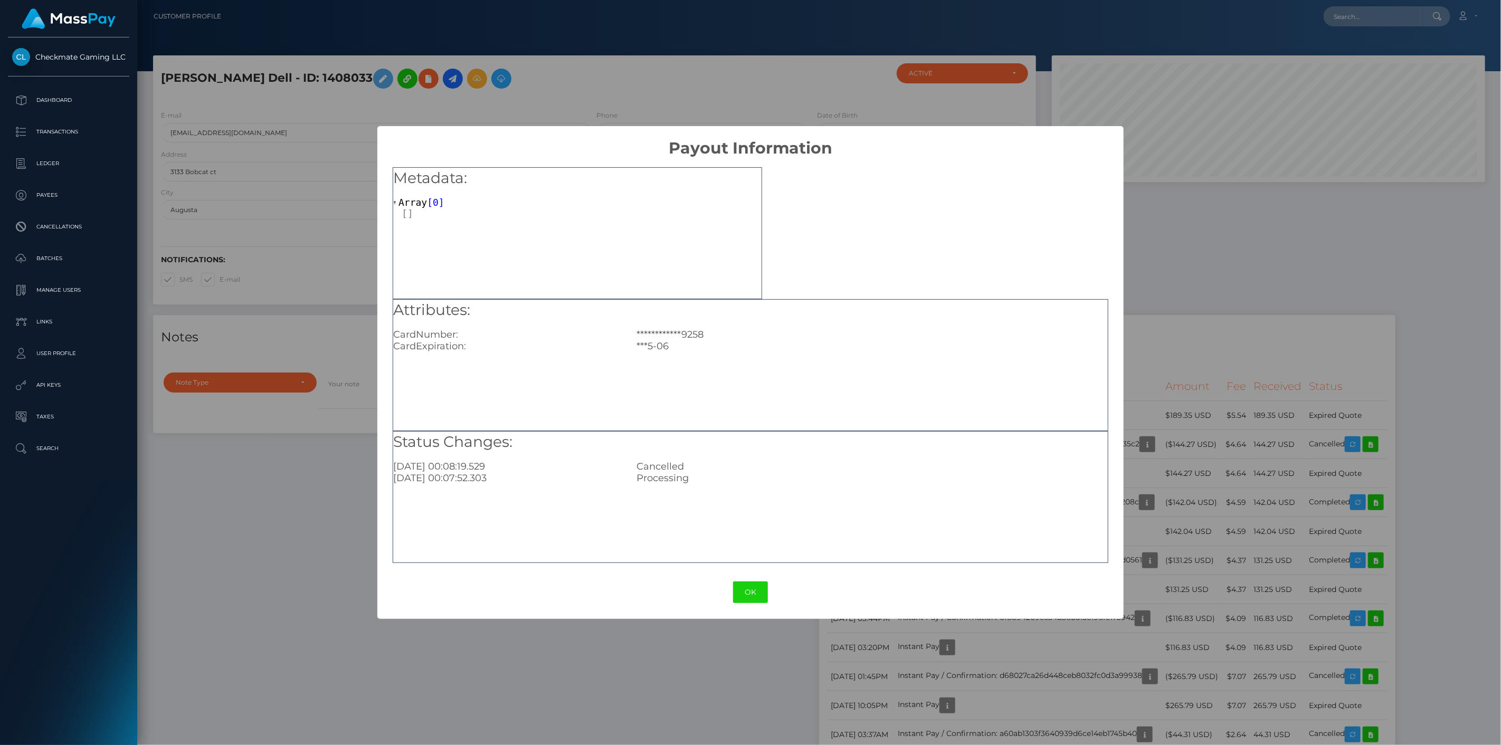
click at [1175, 446] on div "**********" at bounding box center [750, 372] width 1501 height 745
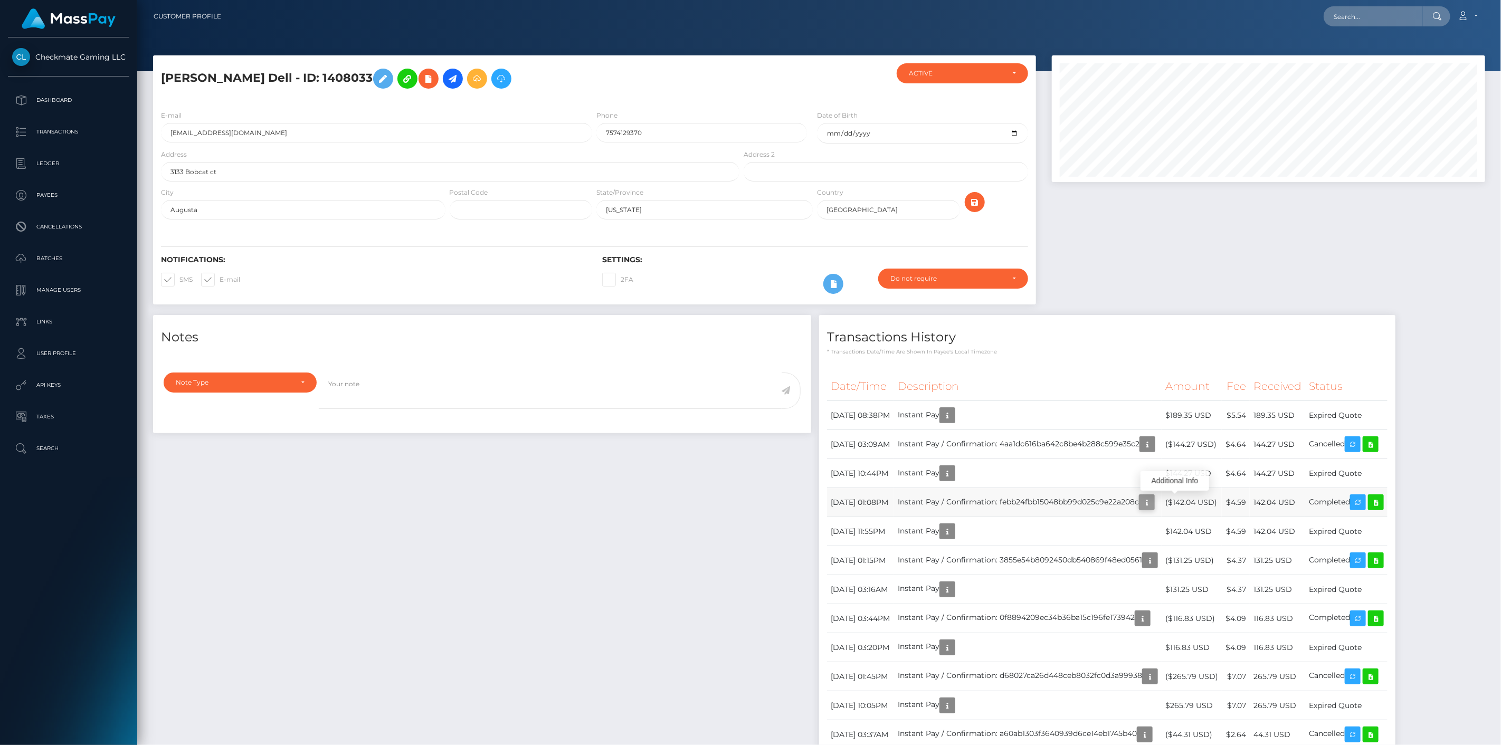
click at [1153, 501] on icon "button" at bounding box center [1147, 502] width 13 height 13
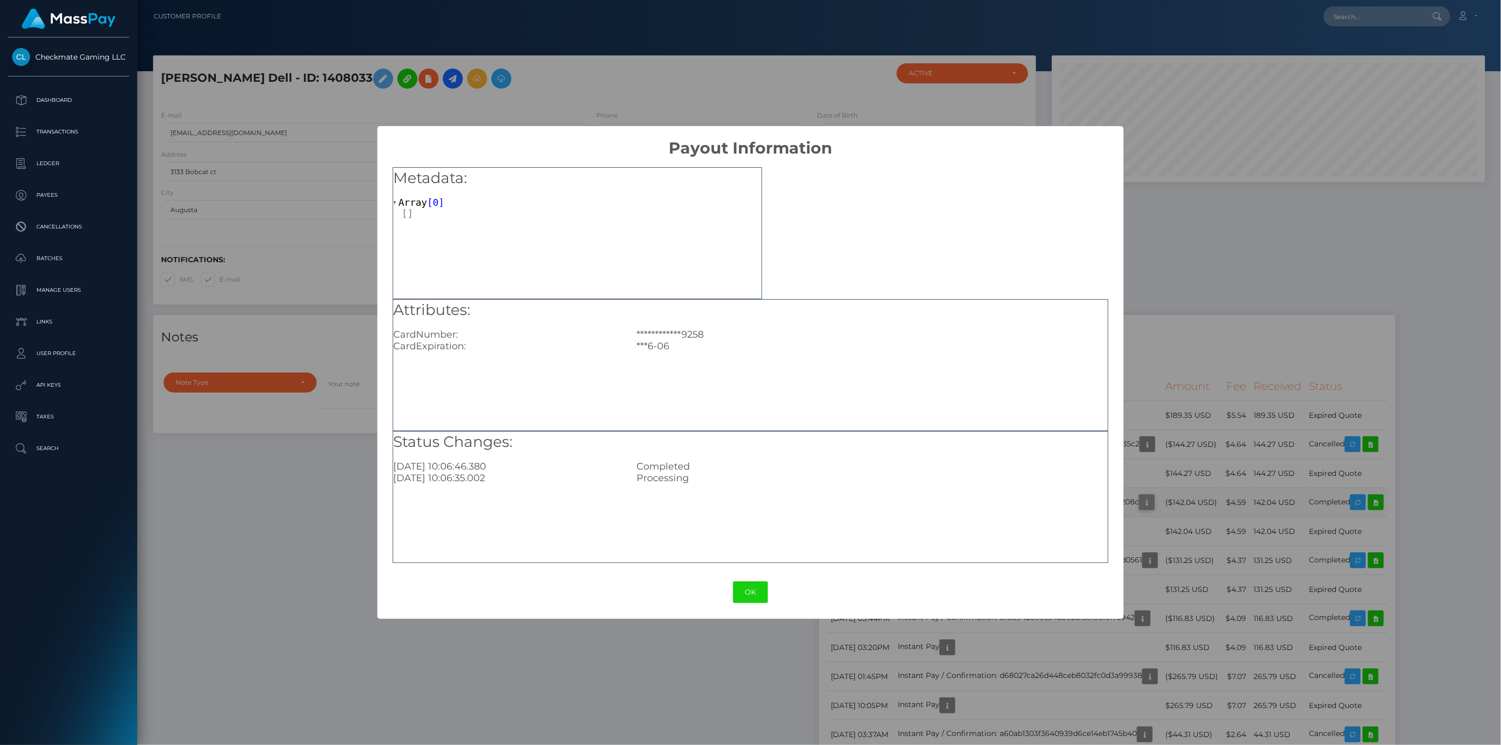
click at [1181, 501] on div "**********" at bounding box center [750, 372] width 1501 height 745
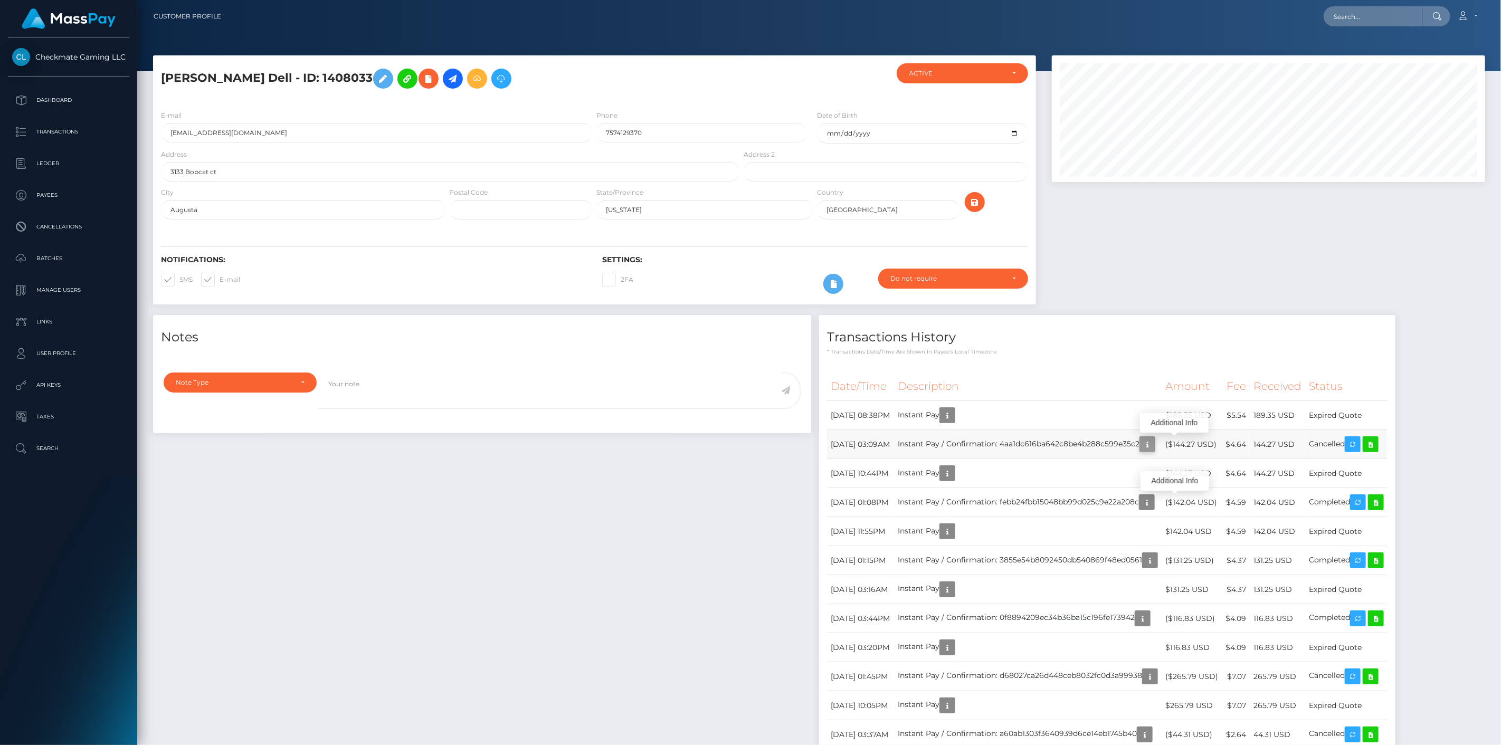
click at [1154, 439] on icon "button" at bounding box center [1147, 444] width 13 height 13
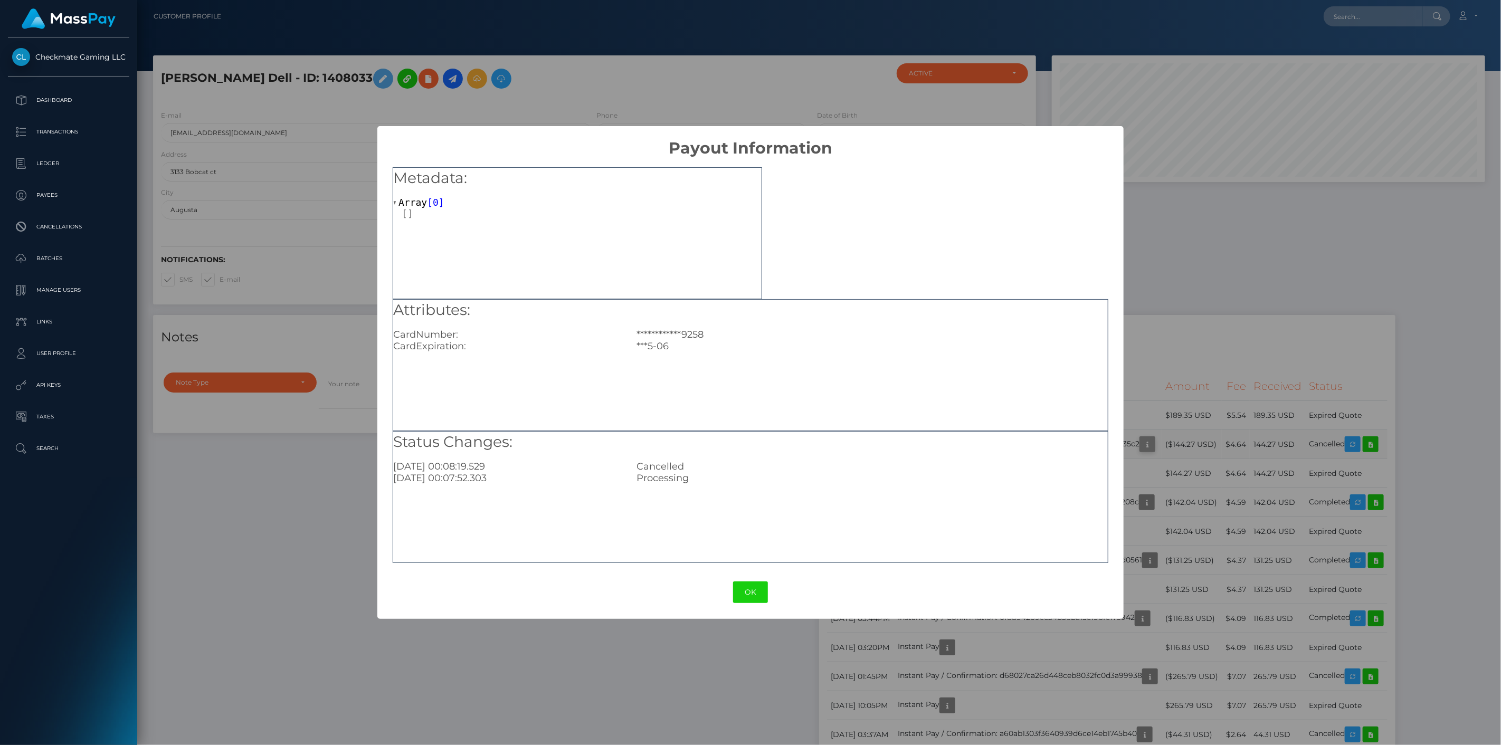
click at [1178, 439] on div "**********" at bounding box center [750, 372] width 1501 height 745
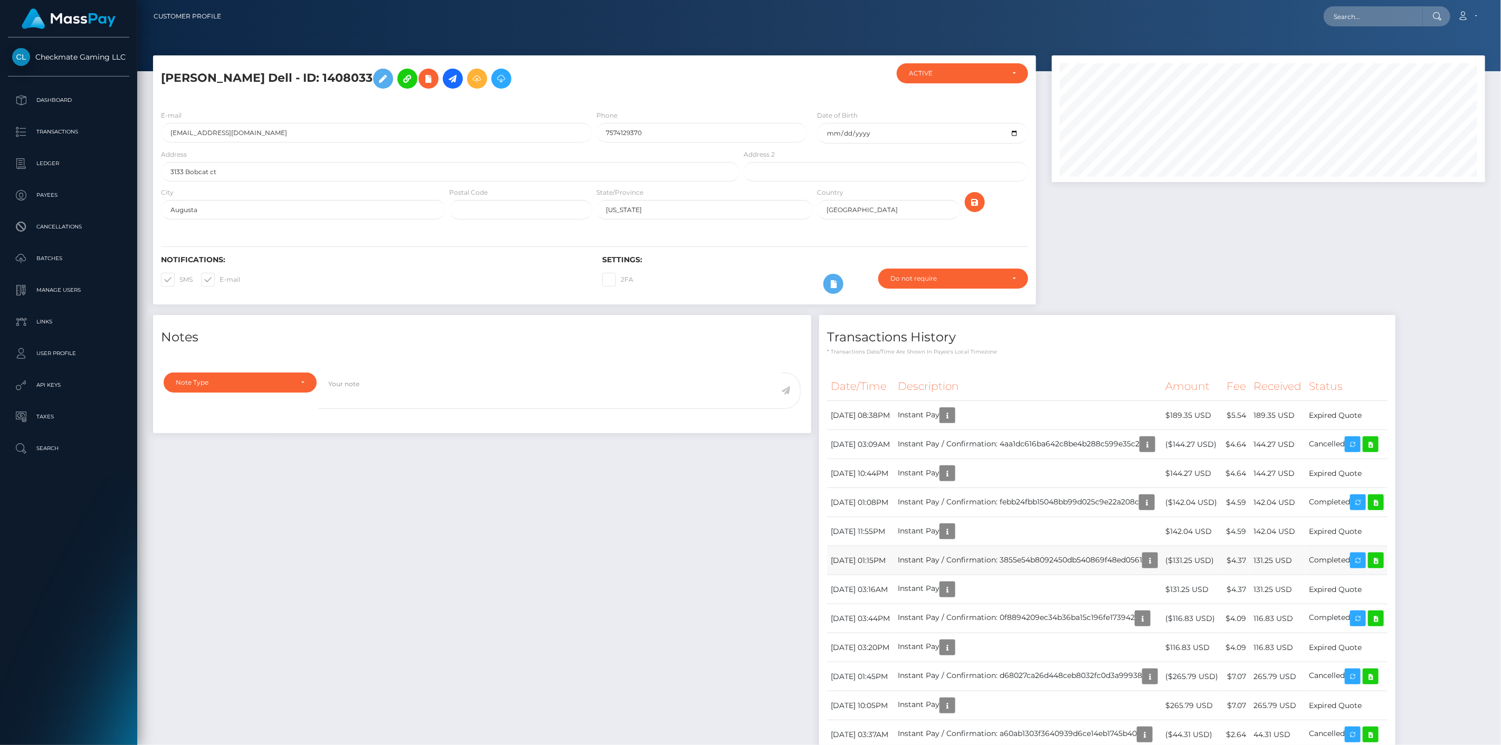
scroll to position [127, 434]
